Goal: Transaction & Acquisition: Purchase product/service

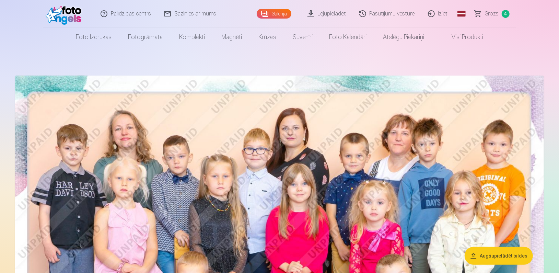
click at [495, 13] on span "Grozs" at bounding box center [492, 14] width 14 height 8
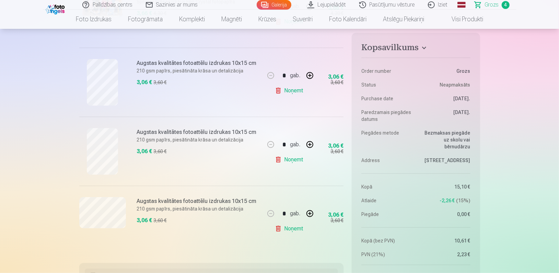
scroll to position [201, 0]
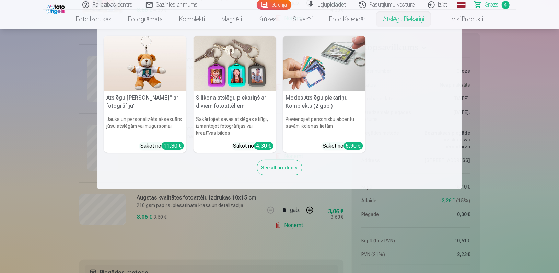
click at [553, 173] on nav "Atslēgu piekariņš Lācītis" ar fotogrāfiju" Jauks un personalizēts aksesuārs jūs…" at bounding box center [279, 109] width 559 height 160
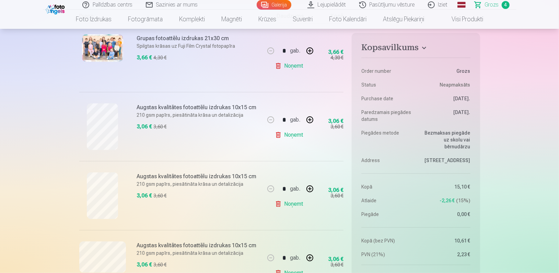
scroll to position [142, 0]
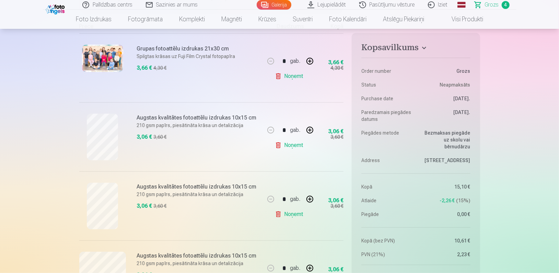
click at [471, 21] on link "Visi produkti" at bounding box center [462, 19] width 59 height 19
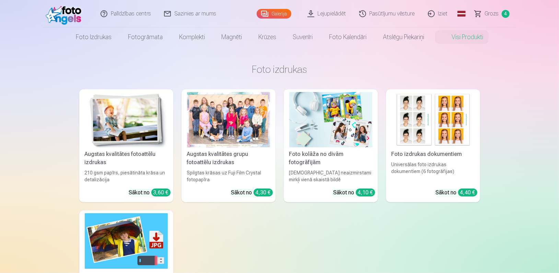
click at [340, 172] on div "[DEMOGRAPHIC_DATA] neaizmirstami mirkļi vienā skaistā bildē" at bounding box center [331, 176] width 89 height 14
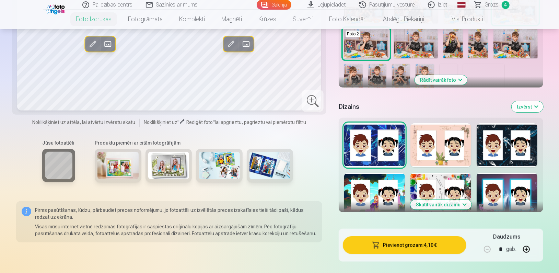
scroll to position [240, 0]
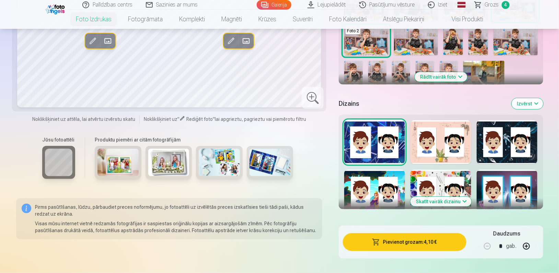
click at [449, 197] on button "Skatīt vairāk dizainu" at bounding box center [441, 202] width 61 height 10
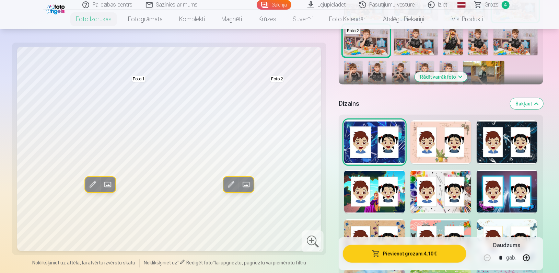
click at [511, 203] on div at bounding box center [507, 192] width 61 height 44
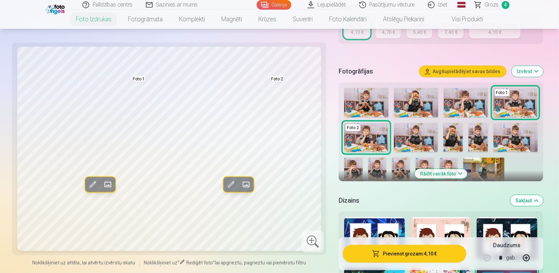
scroll to position [124, 0]
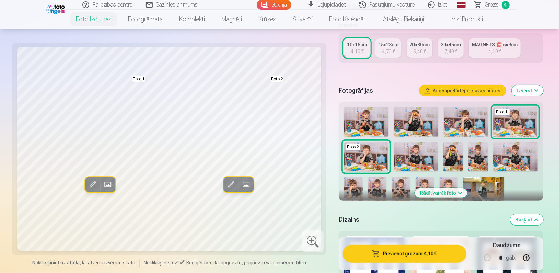
click at [366, 130] on img at bounding box center [366, 122] width 44 height 30
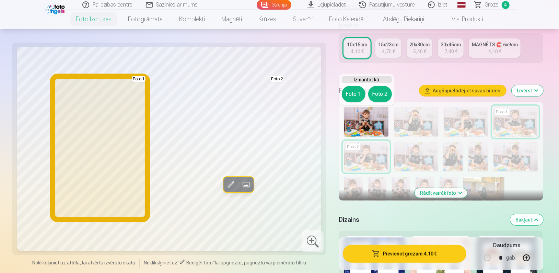
click at [354, 101] on button "Foto 1" at bounding box center [354, 94] width 24 height 16
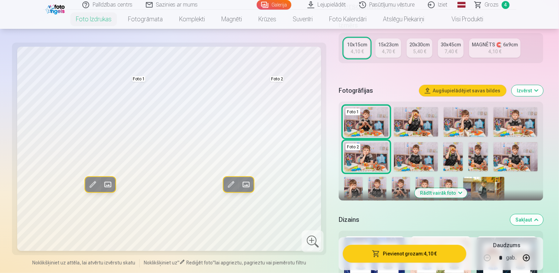
click at [413, 119] on img at bounding box center [416, 122] width 44 height 30
click at [456, 118] on img at bounding box center [466, 122] width 44 height 30
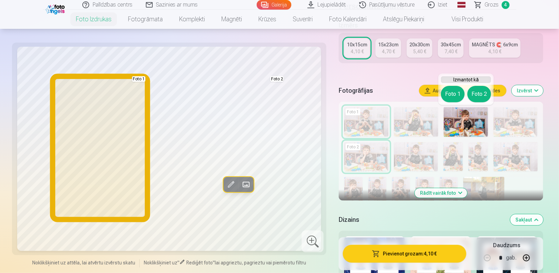
click at [452, 98] on button "Foto 1" at bounding box center [453, 94] width 24 height 16
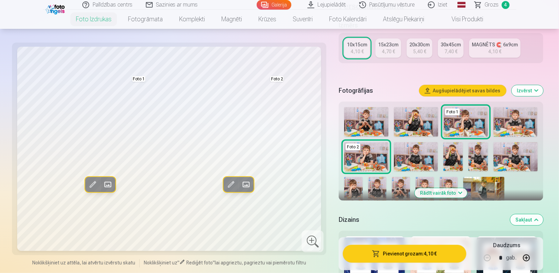
click at [521, 128] on img at bounding box center [516, 122] width 44 height 30
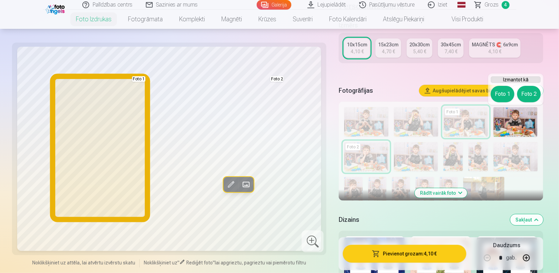
click at [504, 92] on button "Foto 1" at bounding box center [503, 94] width 24 height 16
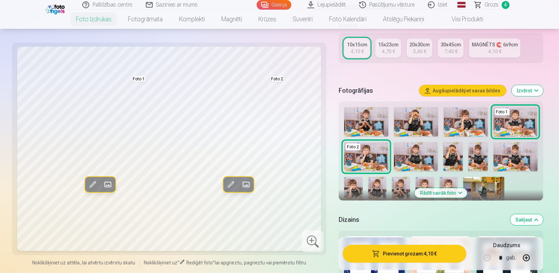
click at [422, 159] on img at bounding box center [416, 157] width 44 height 30
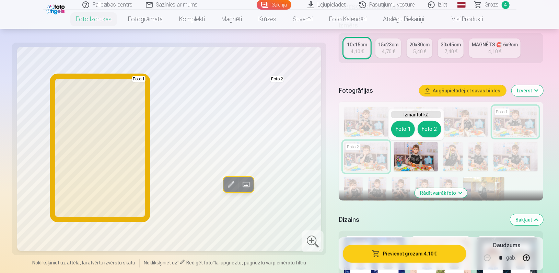
click at [402, 127] on button "Foto 1" at bounding box center [403, 129] width 24 height 16
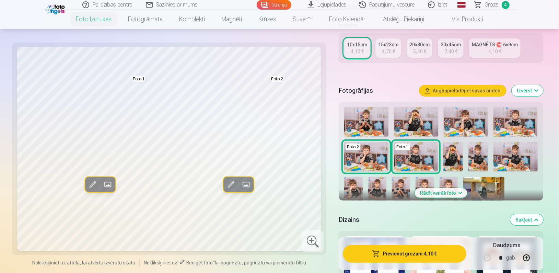
click at [377, 186] on img at bounding box center [377, 190] width 18 height 27
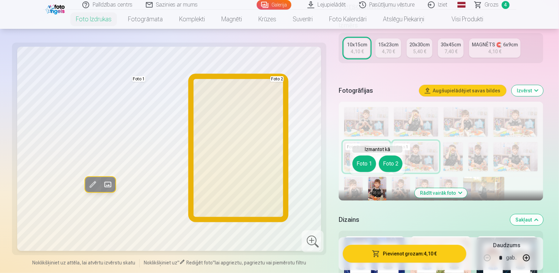
click at [389, 166] on button "Foto 2" at bounding box center [391, 164] width 24 height 16
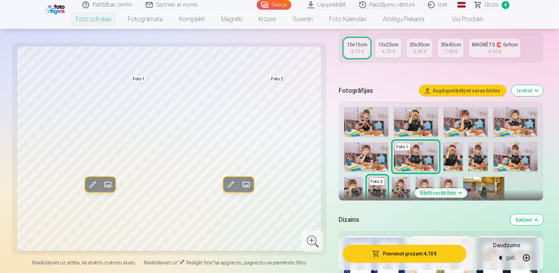
click at [485, 189] on img at bounding box center [484, 190] width 41 height 27
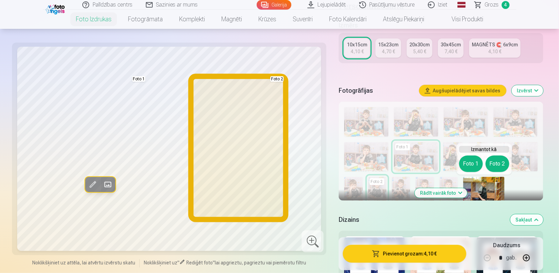
click at [500, 161] on button "Foto 2" at bounding box center [498, 164] width 24 height 16
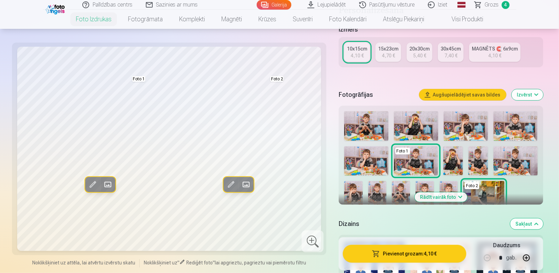
scroll to position [131, 0]
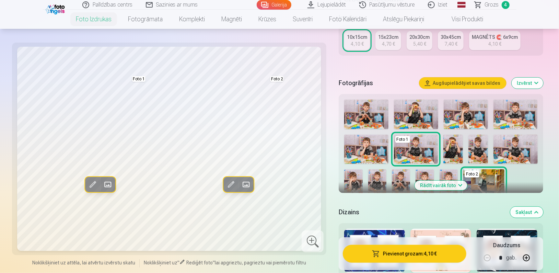
click at [433, 184] on button "Rādīt vairāk foto" at bounding box center [441, 186] width 53 height 10
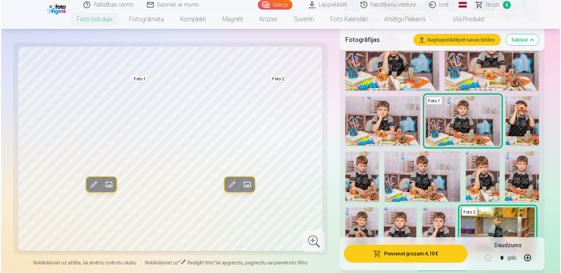
scroll to position [288, 0]
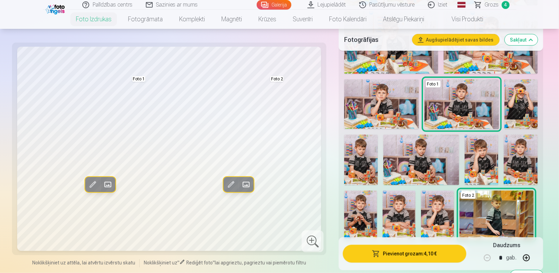
click at [427, 220] on img at bounding box center [437, 215] width 33 height 49
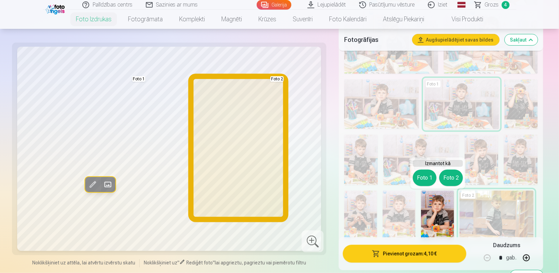
click at [446, 174] on button "Foto 2" at bounding box center [452, 178] width 24 height 16
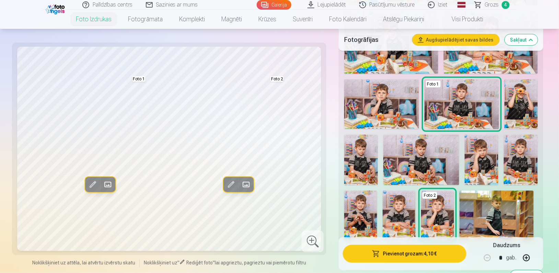
click at [391, 248] on button "Pievienot grozam : 4,10 €" at bounding box center [404, 254] width 123 height 18
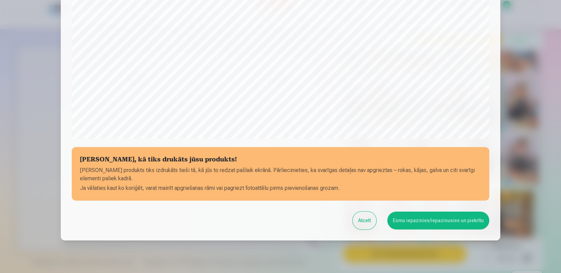
scroll to position [221, 0]
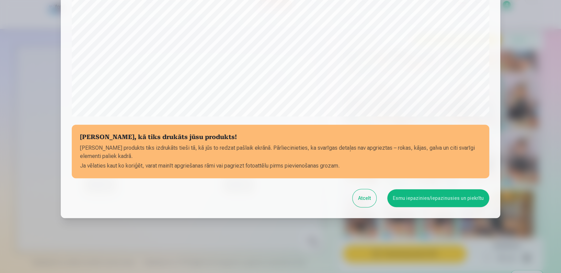
click at [425, 201] on button "Esmu iepazinies/iepazinusies un piekrītu" at bounding box center [438, 198] width 102 height 18
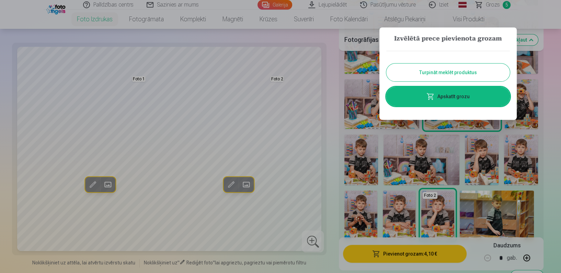
click at [309, 36] on div at bounding box center [280, 136] width 561 height 273
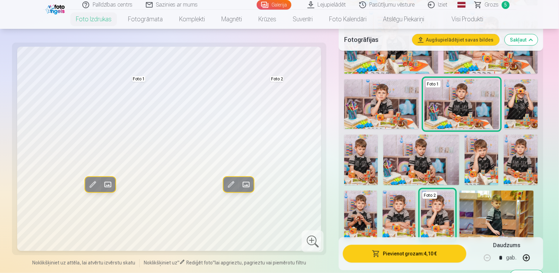
click at [477, 38] on button "Augšupielādējiet savas bildes" at bounding box center [456, 39] width 87 height 11
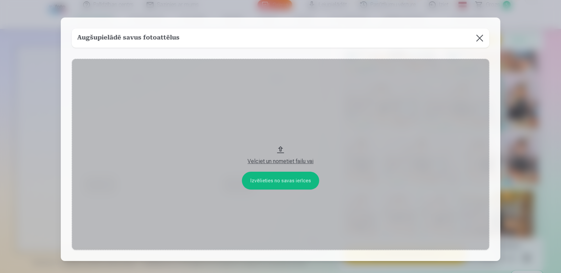
click at [282, 174] on button "Velciet un nometiet failu vai" at bounding box center [281, 154] width 418 height 191
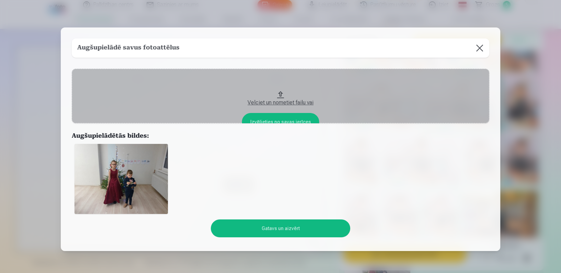
click at [273, 230] on button "Gatavs un aizvērt" at bounding box center [280, 228] width 139 height 18
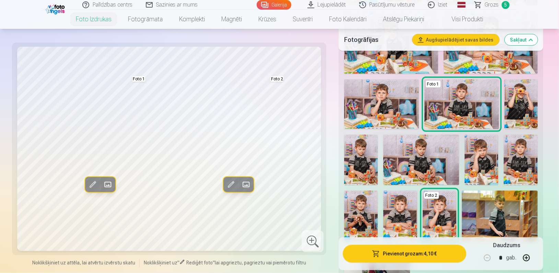
click at [461, 40] on button "Augšupielādējiet savas bildes" at bounding box center [456, 39] width 87 height 11
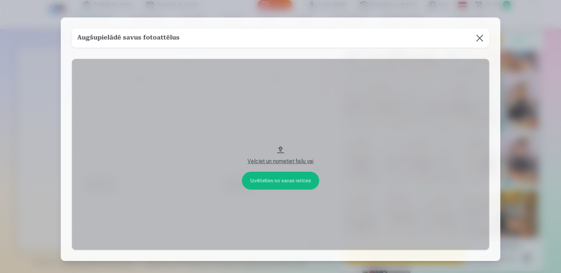
click at [272, 174] on button "Velciet un nometiet failu vai" at bounding box center [281, 154] width 418 height 191
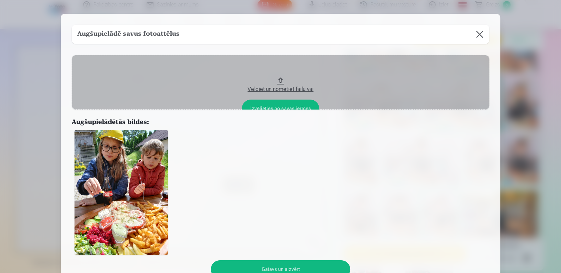
click at [281, 268] on button "Gatavs un aizvērt" at bounding box center [280, 269] width 139 height 18
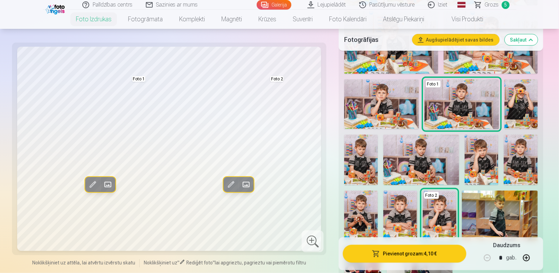
click at [447, 39] on button "Augšupielādējiet savas bildes" at bounding box center [456, 39] width 87 height 11
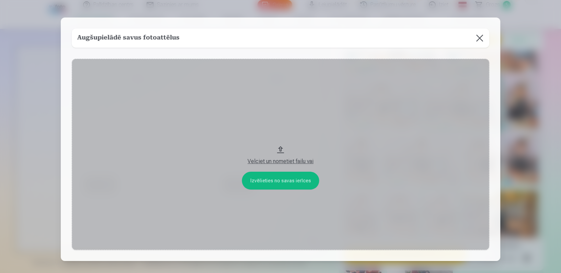
click at [262, 185] on button "Velciet un nometiet failu vai" at bounding box center [281, 154] width 418 height 191
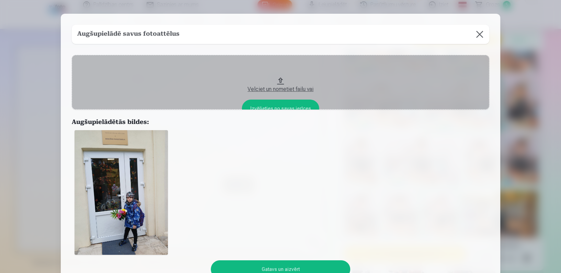
click at [285, 261] on button "Gatavs un aizvērt" at bounding box center [280, 269] width 139 height 18
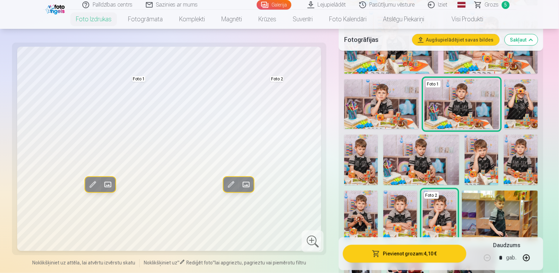
click at [399, 254] on button "Pievienot grozam : 4,10 €" at bounding box center [404, 254] width 123 height 18
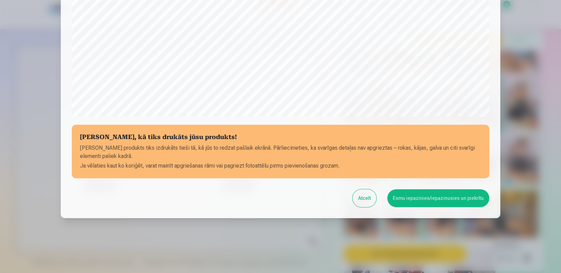
click at [550, 122] on div at bounding box center [280, 136] width 561 height 273
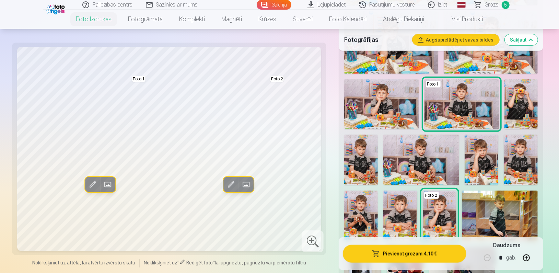
click at [457, 43] on button "Augšupielādējiet savas bildes" at bounding box center [456, 39] width 87 height 11
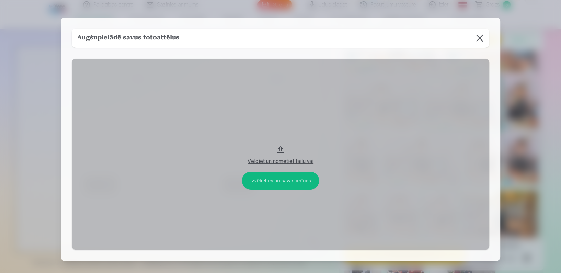
click at [260, 180] on button "Velciet un nometiet failu vai" at bounding box center [281, 154] width 418 height 191
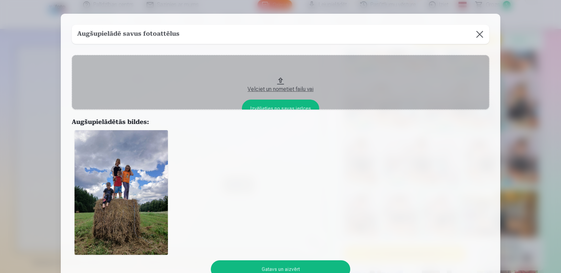
click at [278, 262] on button "Gatavs un aizvērt" at bounding box center [280, 269] width 139 height 18
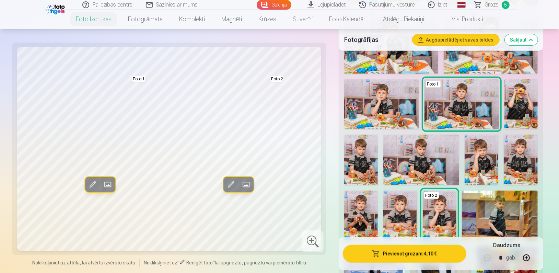
click at [349, 42] on h5 "Fotogrāfijas" at bounding box center [375, 40] width 62 height 10
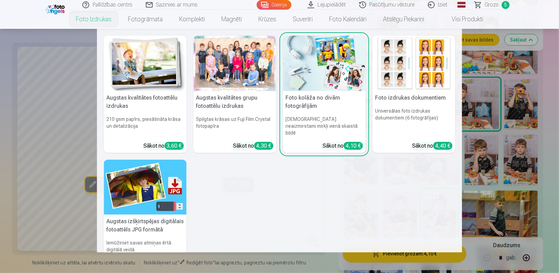
click at [96, 14] on link "Foto izdrukas" at bounding box center [94, 19] width 52 height 19
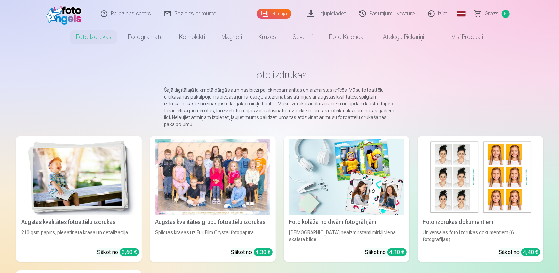
click at [71, 192] on img at bounding box center [79, 177] width 115 height 77
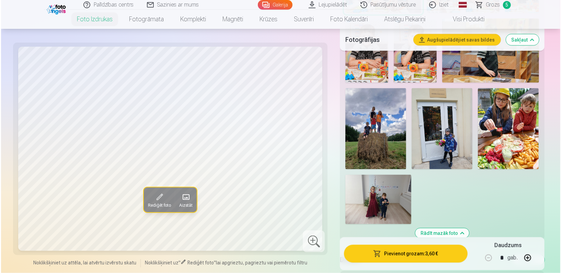
scroll to position [578, 0]
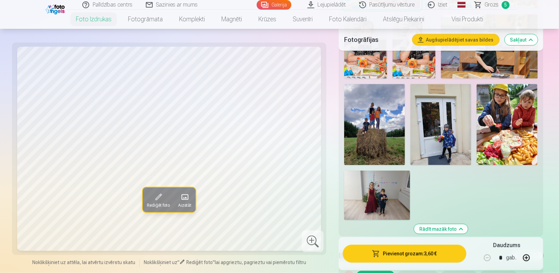
click at [368, 193] on img at bounding box center [377, 195] width 66 height 49
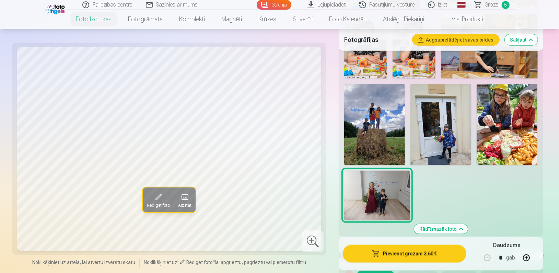
click at [409, 260] on button "Pievienot grozam : 3,60 €" at bounding box center [404, 254] width 123 height 18
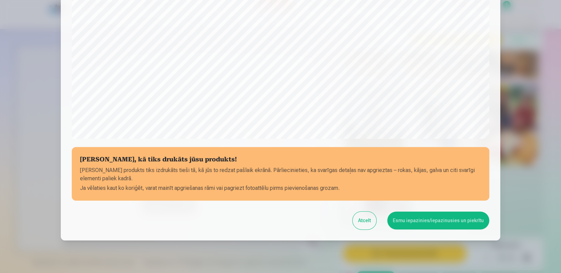
scroll to position [221, 0]
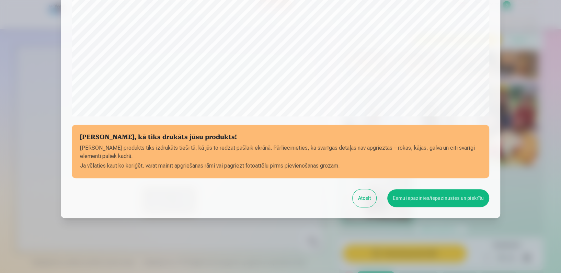
click at [402, 196] on button "Esmu iepazinies/iepazinusies un piekrītu" at bounding box center [438, 198] width 102 height 18
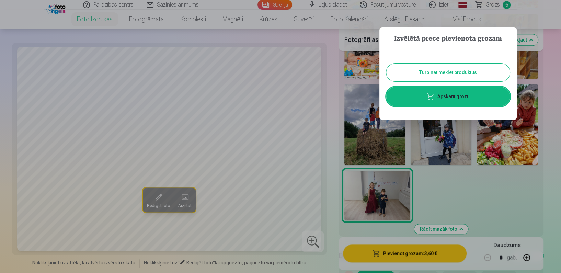
click at [448, 213] on div at bounding box center [280, 136] width 561 height 273
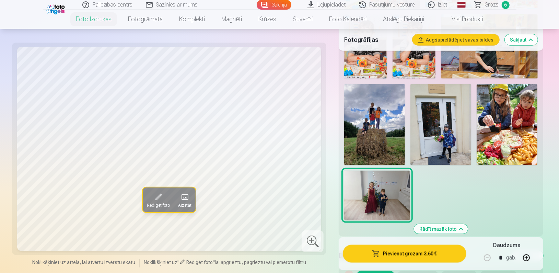
click at [375, 129] on img at bounding box center [374, 124] width 61 height 81
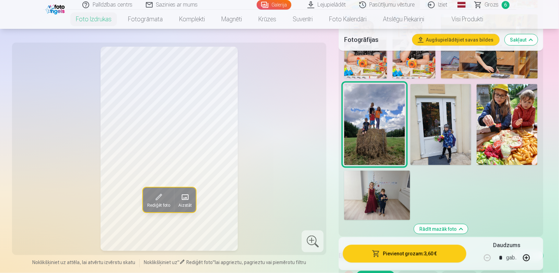
click at [397, 254] on button "Pievienot grozam : 3,60 €" at bounding box center [404, 254] width 123 height 18
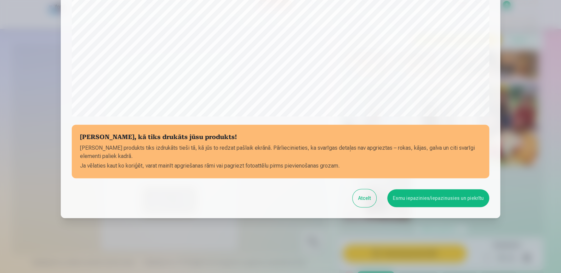
click at [428, 192] on button "Esmu iepazinies/iepazinusies un piekrītu" at bounding box center [438, 198] width 102 height 18
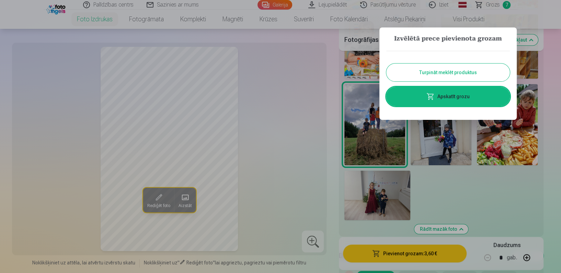
click at [455, 195] on div at bounding box center [280, 136] width 561 height 273
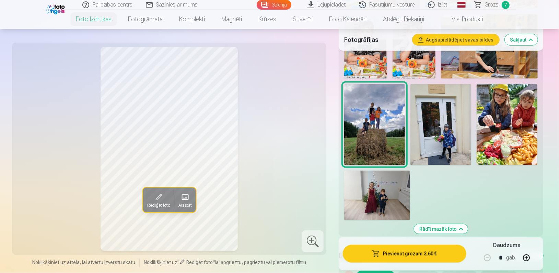
click at [453, 119] on img at bounding box center [441, 124] width 61 height 81
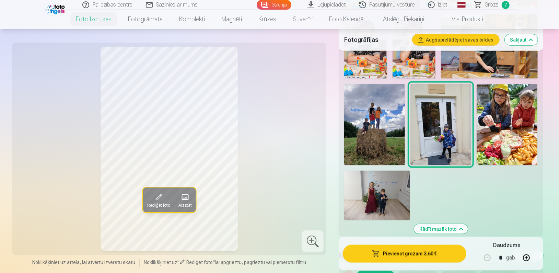
click at [391, 251] on button "Pievienot grozam : 3,60 €" at bounding box center [404, 254] width 123 height 18
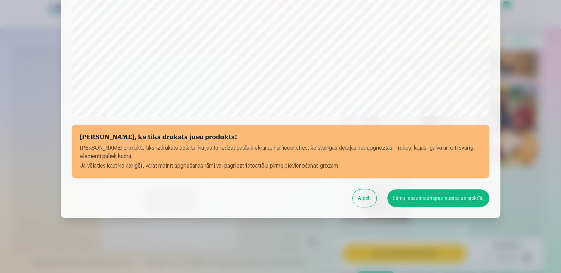
click at [432, 201] on button "Esmu iepazinies/iepazinusies un piekrītu" at bounding box center [438, 198] width 102 height 18
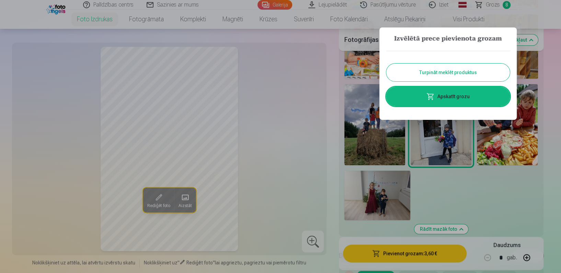
click at [505, 183] on div at bounding box center [280, 136] width 561 height 273
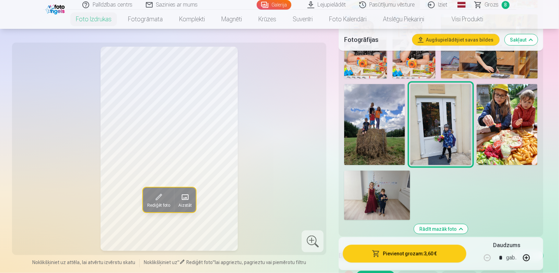
click at [514, 118] on img at bounding box center [507, 124] width 61 height 81
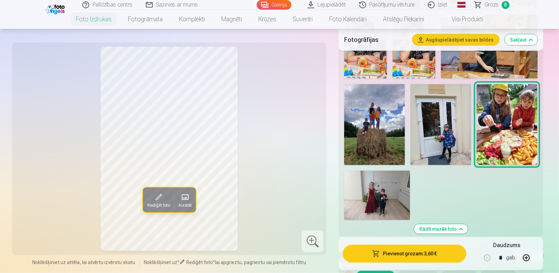
click at [414, 252] on button "Pievienot grozam : 3,60 €" at bounding box center [404, 254] width 123 height 18
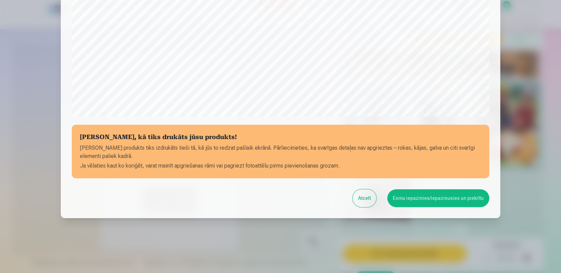
click at [413, 194] on button "Esmu iepazinies/iepazinusies un piekrītu" at bounding box center [438, 198] width 102 height 18
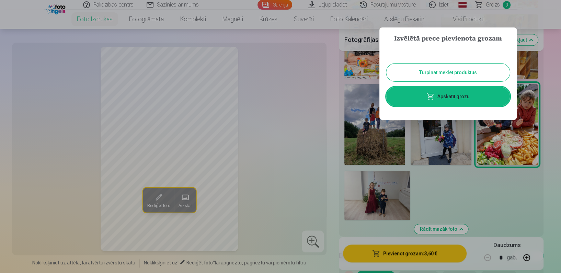
click at [427, 98] on link "Apskatīt grozu" at bounding box center [448, 96] width 124 height 19
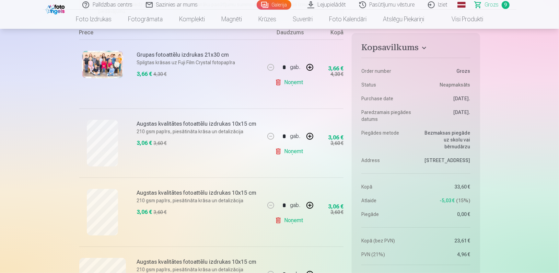
scroll to position [129, 0]
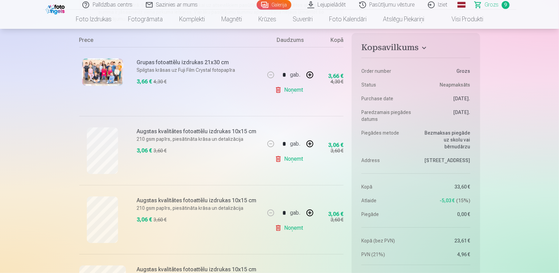
click at [467, 21] on link "Visi produkti" at bounding box center [462, 19] width 59 height 19
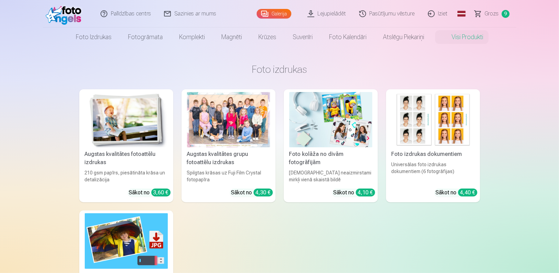
click at [315, 132] on img at bounding box center [330, 119] width 83 height 55
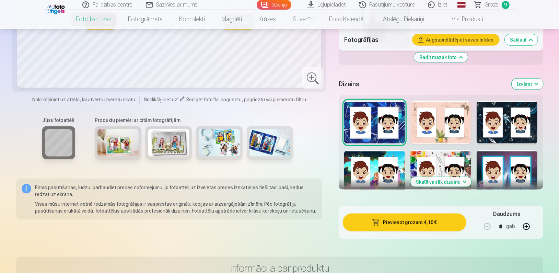
scroll to position [622, 0]
click at [516, 129] on div at bounding box center [507, 122] width 61 height 44
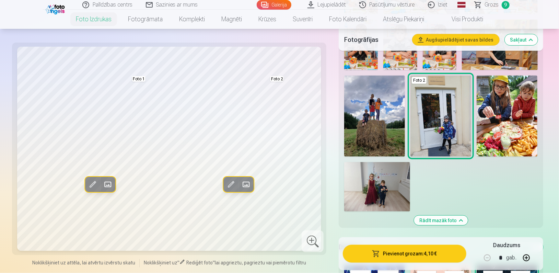
scroll to position [451, 0]
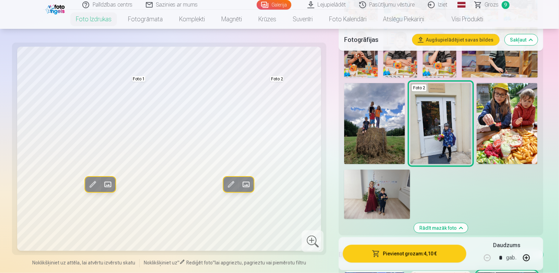
click at [383, 192] on img at bounding box center [377, 194] width 66 height 49
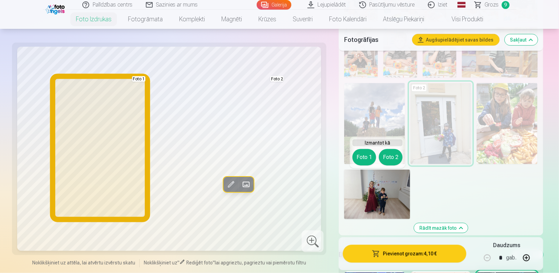
click at [365, 155] on button "Foto 1" at bounding box center [365, 157] width 24 height 16
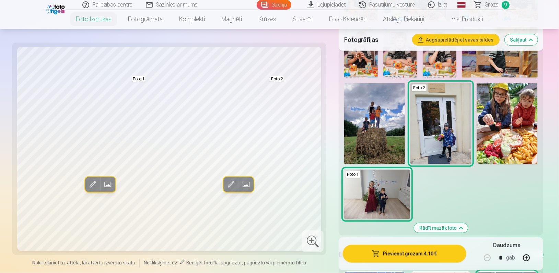
click at [525, 148] on img at bounding box center [507, 123] width 61 height 81
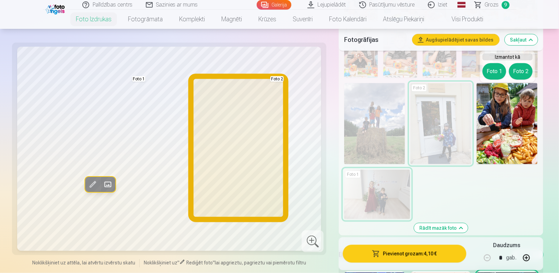
click at [516, 68] on button "Foto 2" at bounding box center [521, 71] width 24 height 16
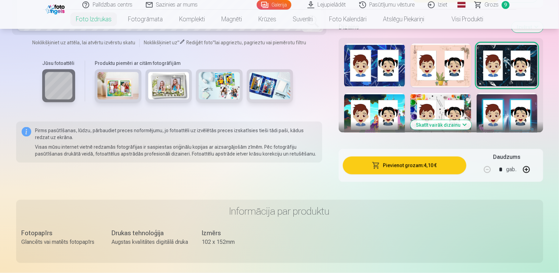
scroll to position [592, 0]
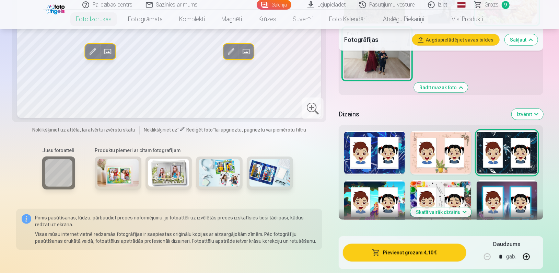
click at [439, 213] on button "Skatīt vairāk dizainu" at bounding box center [441, 212] width 61 height 10
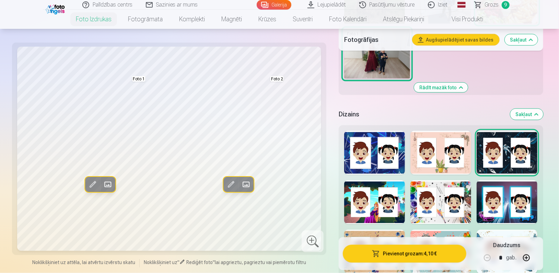
click at [374, 168] on div at bounding box center [374, 153] width 61 height 44
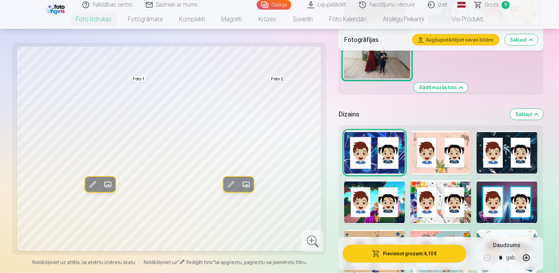
click at [516, 215] on div at bounding box center [507, 202] width 61 height 44
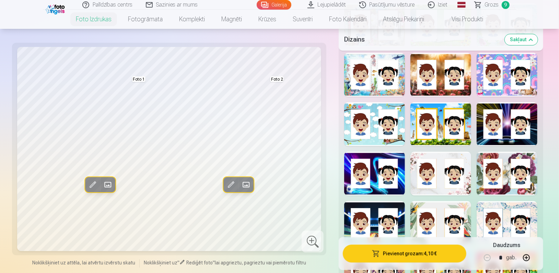
scroll to position [863, 0]
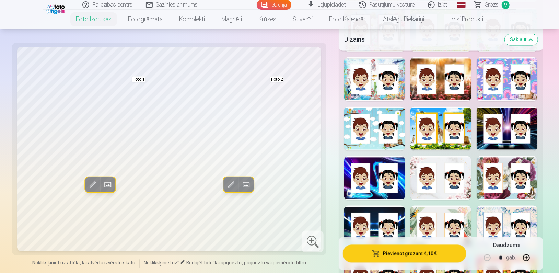
click at [514, 134] on div at bounding box center [507, 128] width 61 height 44
click at [446, 196] on div at bounding box center [441, 178] width 61 height 44
click at [376, 225] on div at bounding box center [374, 227] width 61 height 44
drag, startPoint x: 559, startPoint y: 75, endPoint x: 559, endPoint y: 105, distance: 29.5
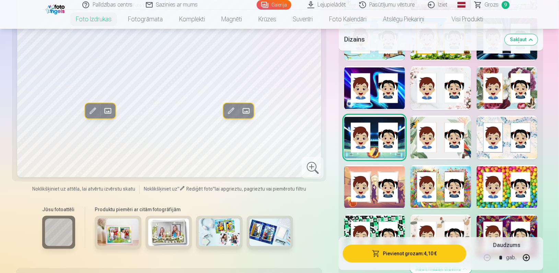
scroll to position [970, 0]
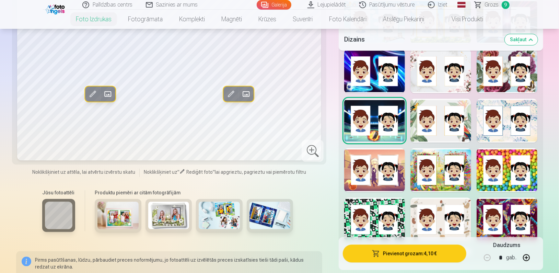
click at [479, 225] on div at bounding box center [507, 219] width 61 height 44
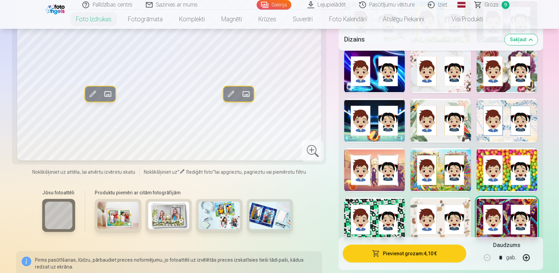
click at [373, 228] on div at bounding box center [374, 219] width 61 height 44
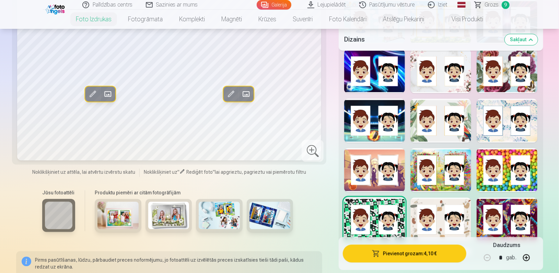
click at [484, 181] on div at bounding box center [507, 170] width 61 height 44
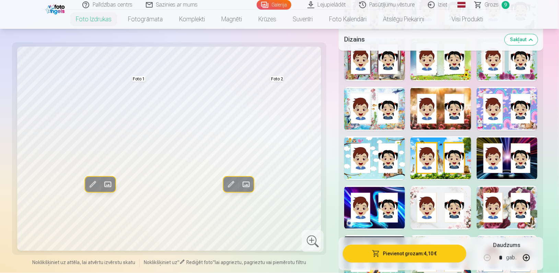
scroll to position [838, 0]
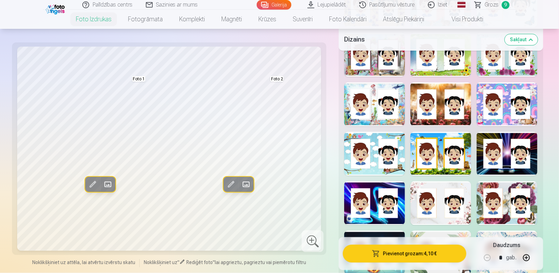
click at [375, 68] on div at bounding box center [374, 55] width 61 height 44
click at [378, 75] on div at bounding box center [374, 55] width 61 height 44
click at [523, 99] on div at bounding box center [507, 104] width 61 height 44
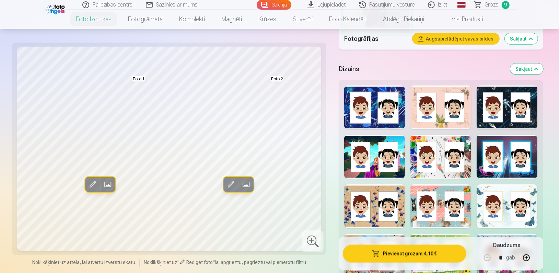
scroll to position [632, 0]
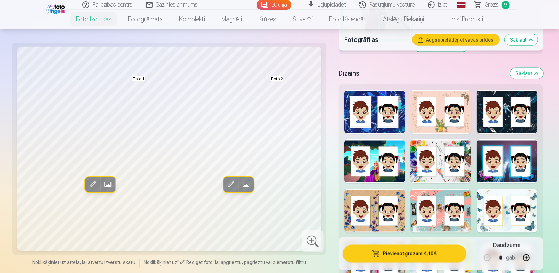
click at [364, 125] on div at bounding box center [374, 112] width 61 height 44
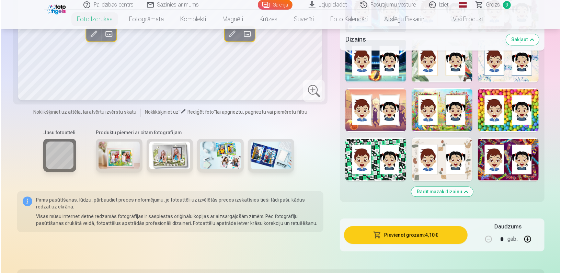
scroll to position [932, 0]
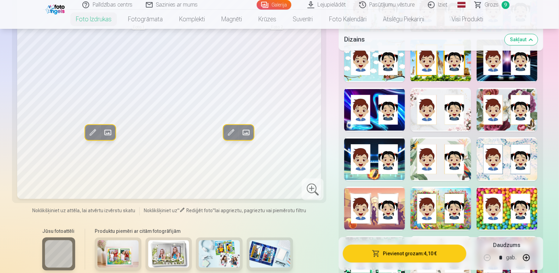
click at [503, 172] on div at bounding box center [507, 159] width 61 height 44
click at [458, 173] on div at bounding box center [441, 159] width 61 height 44
click at [506, 163] on div at bounding box center [507, 159] width 61 height 44
click at [418, 249] on button "Pievienot grozam : 4,10 €" at bounding box center [404, 254] width 123 height 18
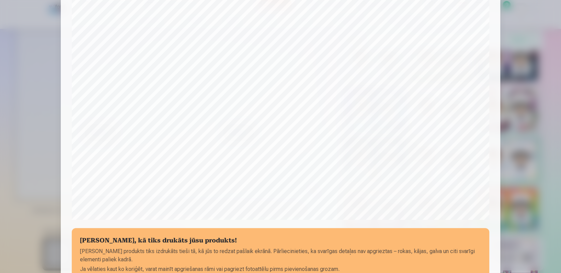
scroll to position [221, 0]
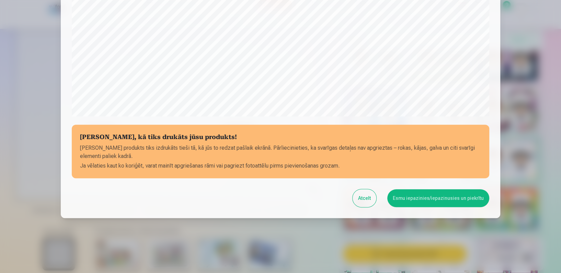
click at [402, 201] on button "Esmu iepazinies/iepazinusies un piekrītu" at bounding box center [438, 198] width 102 height 18
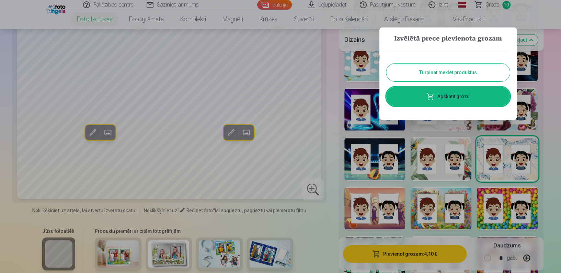
click at [455, 98] on link "Apskatīt grozu" at bounding box center [448, 96] width 124 height 19
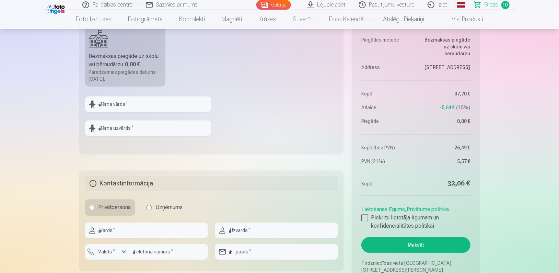
scroll to position [881, 0]
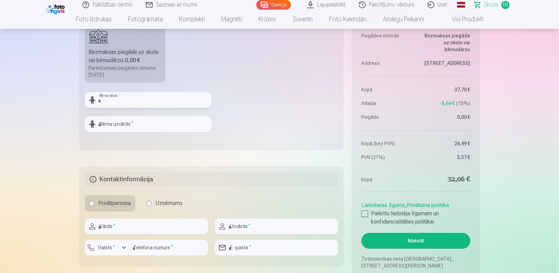
click at [107, 99] on input "text" at bounding box center [148, 100] width 127 height 16
type input "******"
click at [111, 128] on input "text" at bounding box center [148, 124] width 127 height 16
type input "*****"
click at [117, 227] on input "text" at bounding box center [146, 226] width 123 height 16
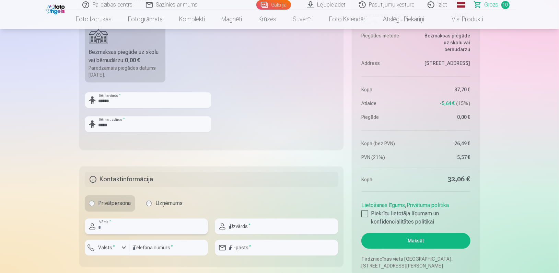
type input "*****"
type input "*******"
type input "********"
type input "**********"
click at [109, 247] on label "Valsts *" at bounding box center [107, 247] width 22 height 7
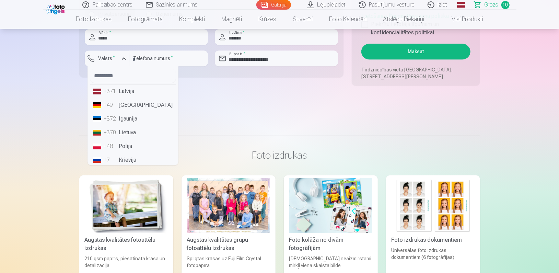
scroll to position [1074, 0]
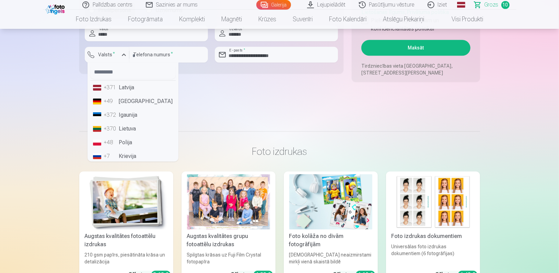
click at [128, 88] on li "+371 Latvija" at bounding box center [132, 88] width 85 height 14
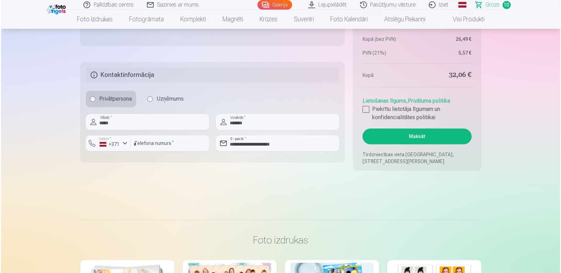
scroll to position [981, 0]
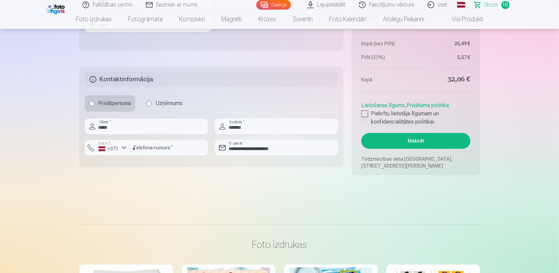
click at [366, 113] on div at bounding box center [365, 113] width 7 height 7
click at [383, 134] on button "Maksāt" at bounding box center [416, 141] width 109 height 16
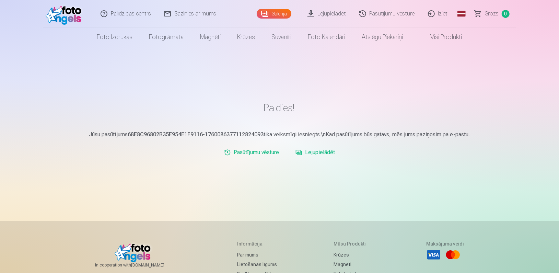
click at [285, 11] on link "Galerija" at bounding box center [274, 14] width 35 height 10
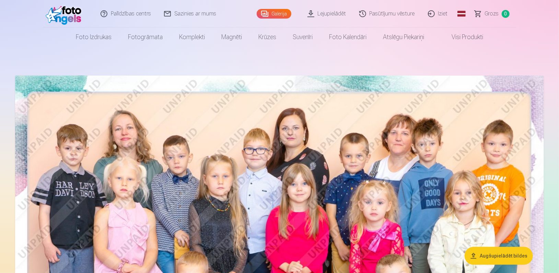
click at [336, 14] on link "Lejupielādēt" at bounding box center [327, 13] width 52 height 27
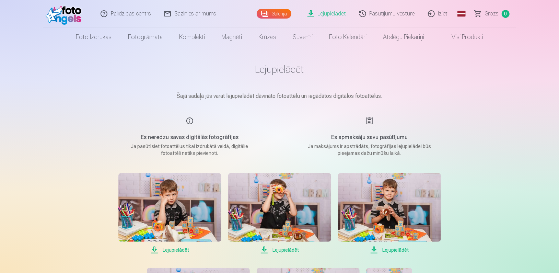
click at [444, 14] on link "Iziet" at bounding box center [438, 13] width 33 height 27
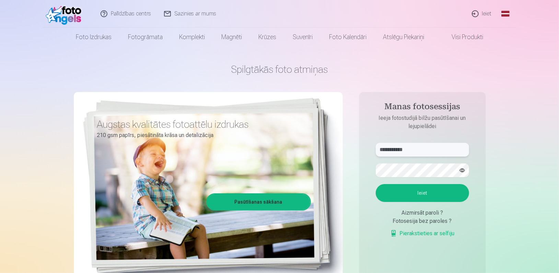
click at [418, 144] on input "**********" at bounding box center [422, 150] width 93 height 14
type input "*"
type input "******"
click at [414, 232] on link "Pierakstieties ar selfiju" at bounding box center [422, 233] width 65 height 8
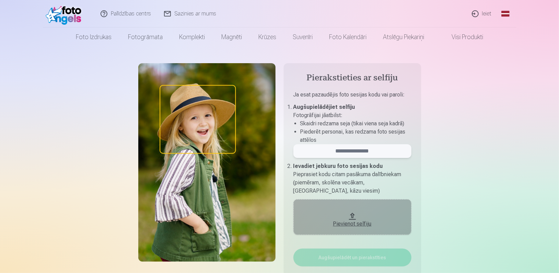
click at [352, 153] on input "email" at bounding box center [353, 151] width 118 height 14
type input "******"
click at [351, 225] on div "Pievienot selfiju" at bounding box center [352, 224] width 104 height 8
click at [351, 222] on div "Pievienot selfiju" at bounding box center [352, 224] width 104 height 8
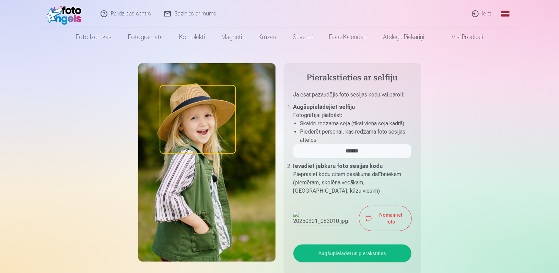
click at [353, 254] on button "Augšupielādēt un pierakstīties" at bounding box center [353, 253] width 118 height 18
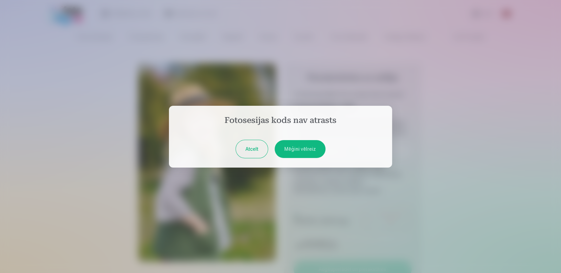
click at [301, 153] on button "Mēģini vēlreiz" at bounding box center [300, 149] width 51 height 18
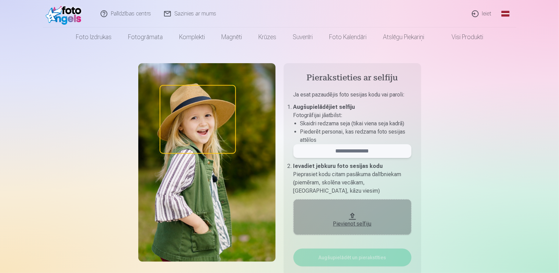
click at [355, 154] on input "email" at bounding box center [353, 151] width 118 height 14
click at [355, 154] on input "*" at bounding box center [353, 151] width 118 height 14
type input "**********"
click at [350, 214] on button "Pievienot selfiju" at bounding box center [353, 217] width 118 height 36
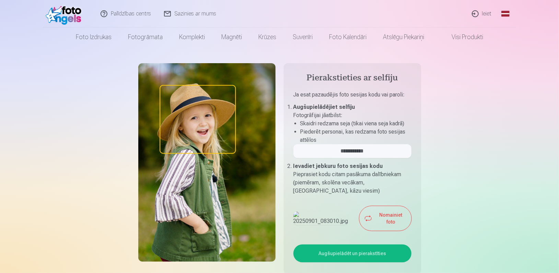
click at [333, 255] on button "Augšupielādēt un pierakstīties" at bounding box center [353, 253] width 118 height 18
